Goal: Check status: Check status

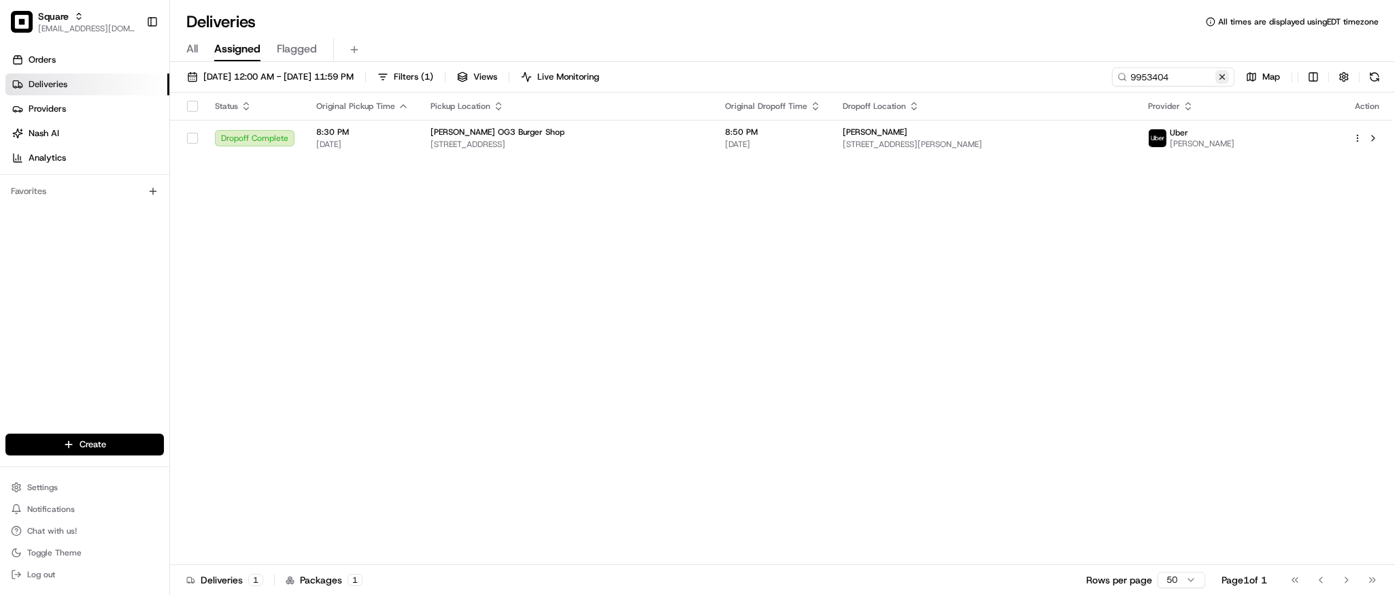
click at [1223, 73] on button at bounding box center [1223, 77] width 14 height 14
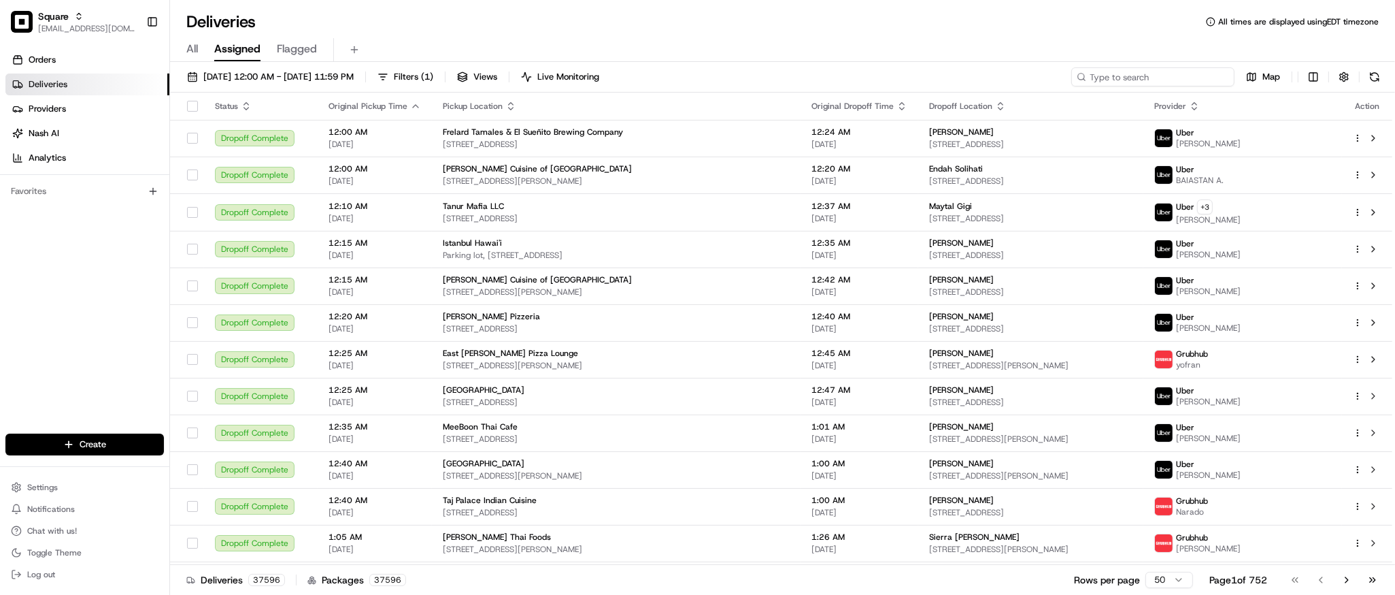
click at [1170, 77] on input at bounding box center [1152, 76] width 163 height 19
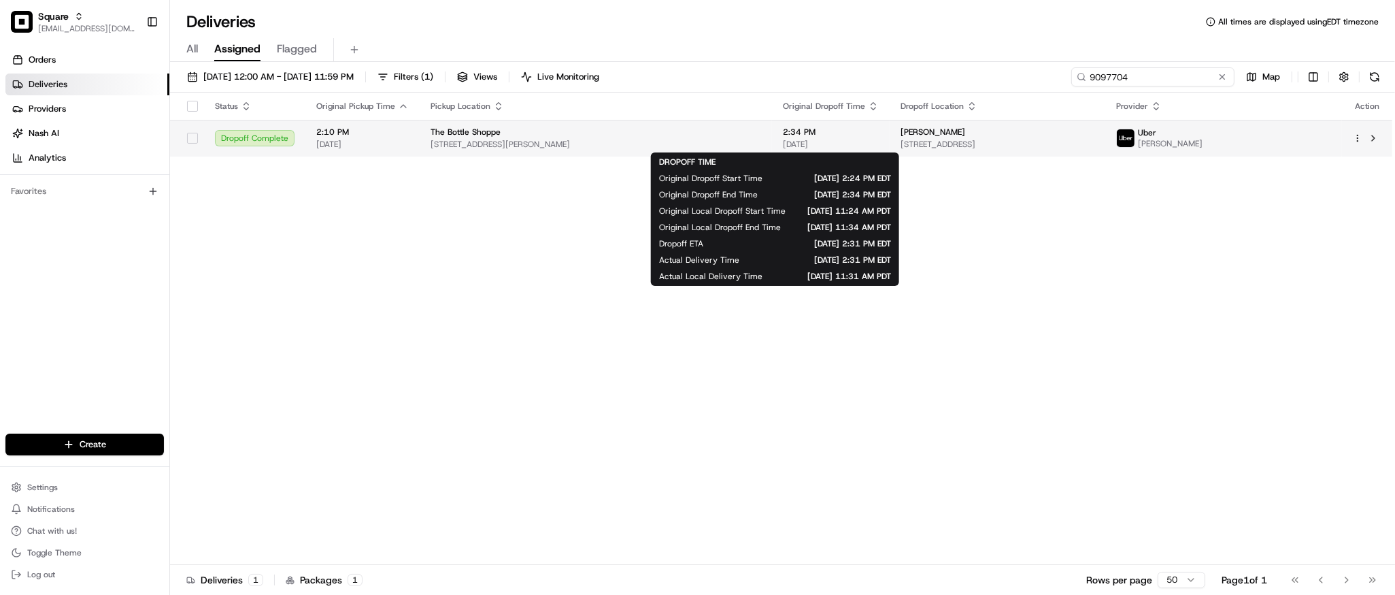
type input "9097704"
click at [783, 146] on span "[DATE]" at bounding box center [831, 144] width 96 height 11
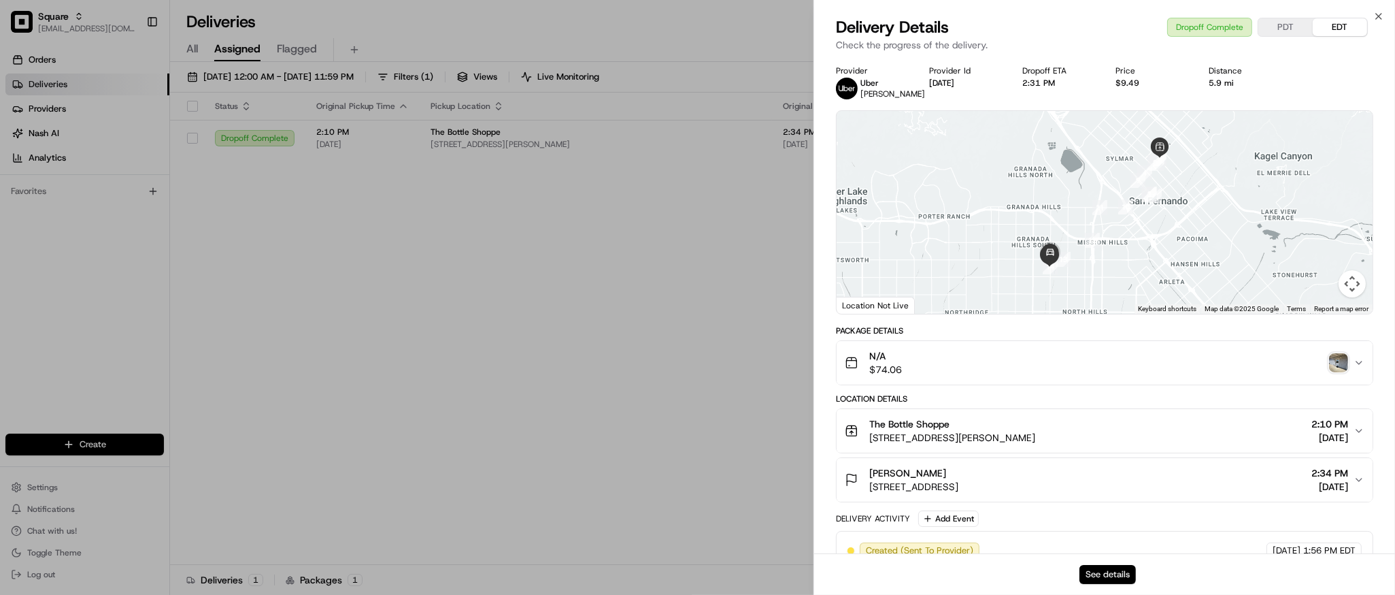
click at [1117, 573] on button "See details" at bounding box center [1108, 574] width 56 height 19
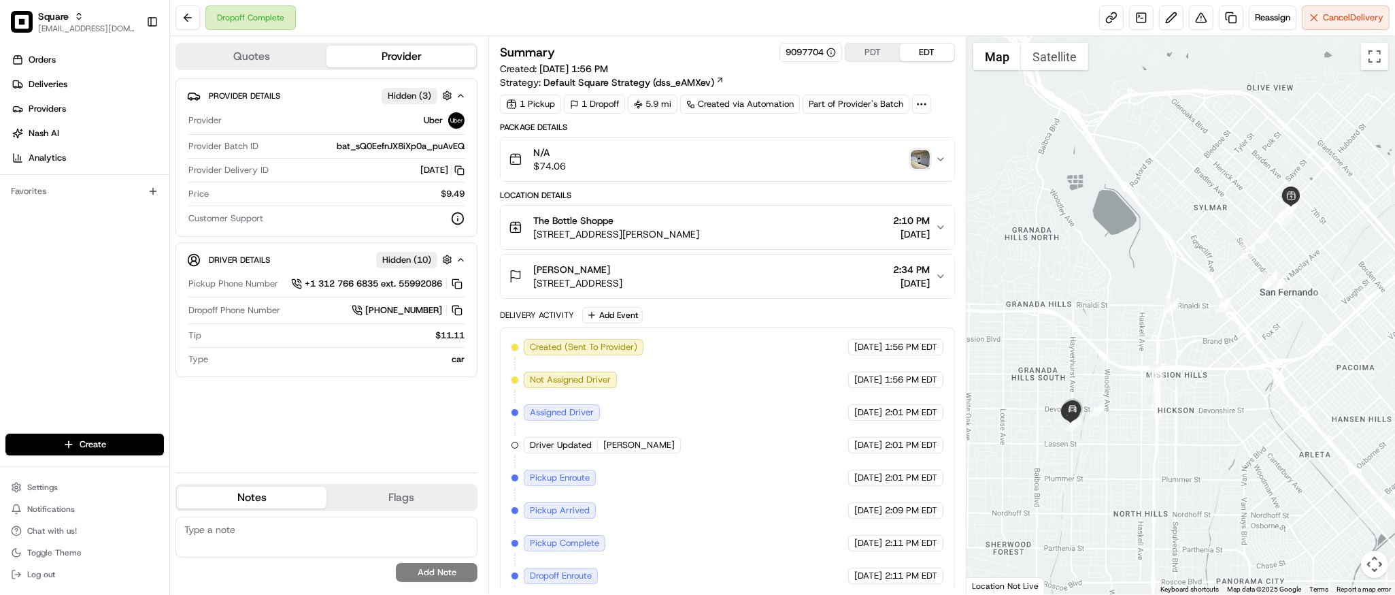
click at [927, 160] on img "button" at bounding box center [920, 159] width 19 height 19
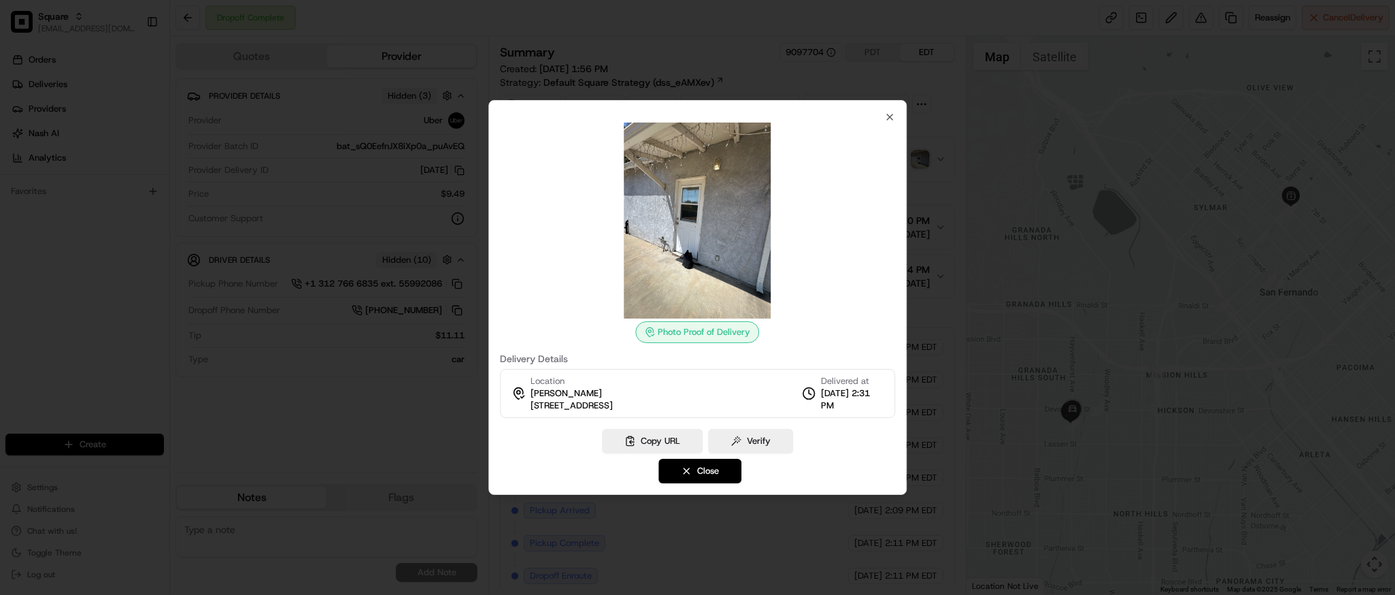
click at [897, 114] on div "Photo Proof of Delivery Delivery Details Location Christopher Jones 10125 Hayve…" at bounding box center [697, 297] width 418 height 395
click at [890, 120] on icon "button" at bounding box center [889, 117] width 11 height 11
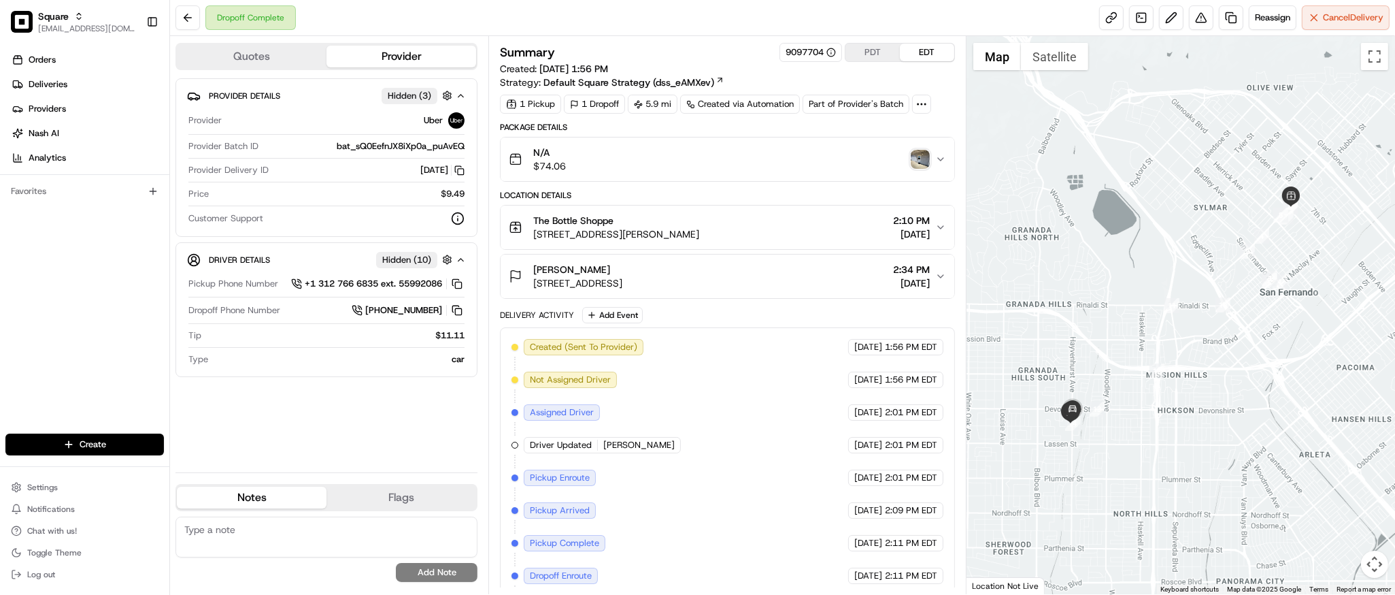
click at [858, 163] on div "N/A $74.06" at bounding box center [722, 159] width 426 height 27
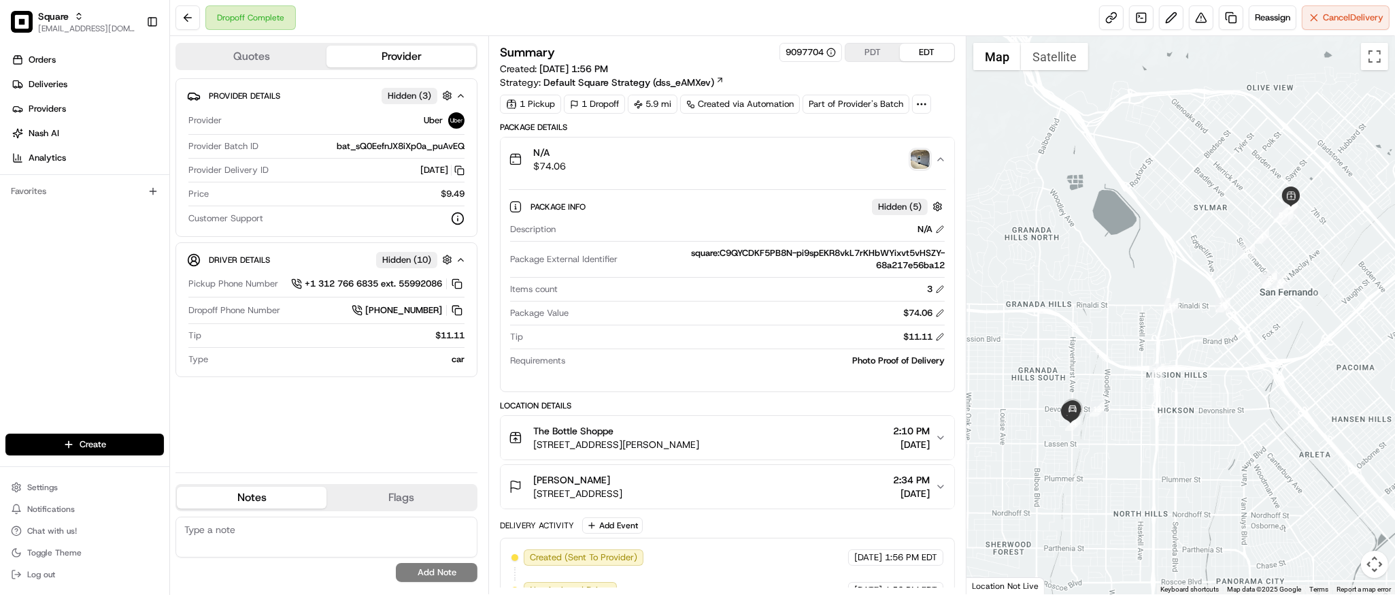
click at [777, 371] on div "Description N/A Package External Identifier square:C9QYCDKF5PB8N-pi9spEKR8vkL7r…" at bounding box center [727, 295] width 437 height 154
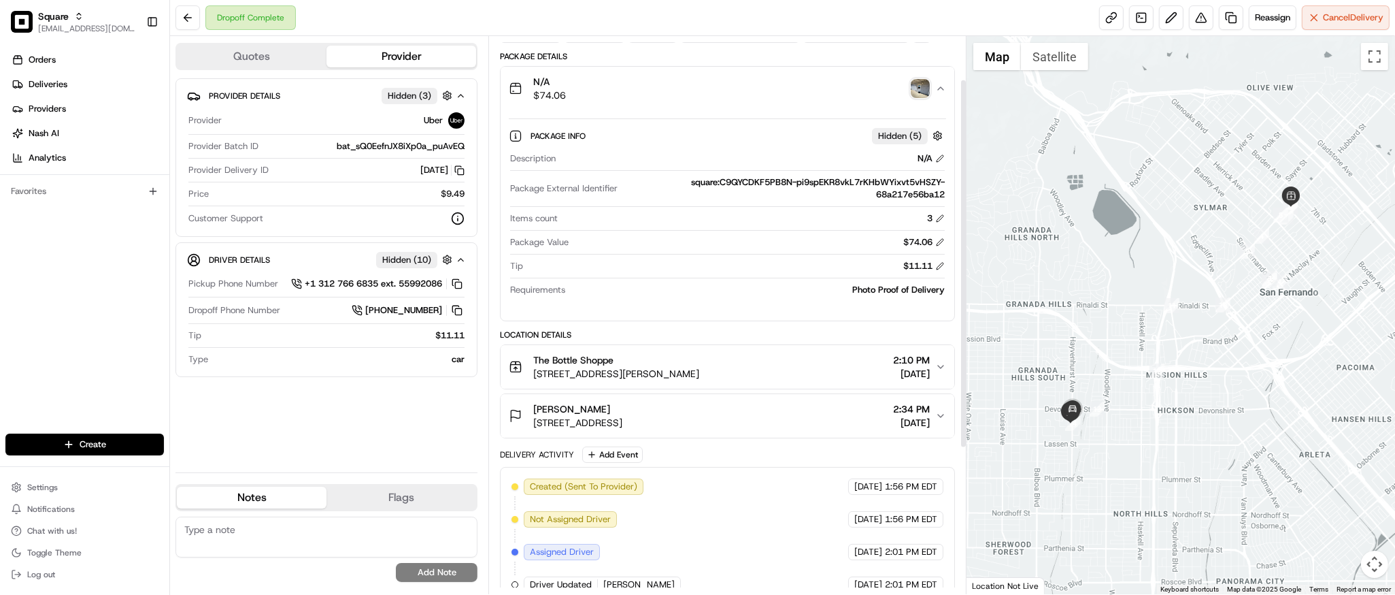
scroll to position [72, 0]
click at [1192, 139] on div at bounding box center [1181, 315] width 429 height 558
